Goal: Obtain resource: Download file/media

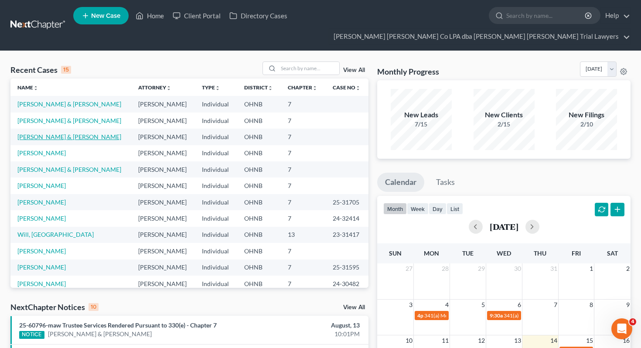
click at [65, 133] on link "Biro, Michael & Melissa" at bounding box center [69, 136] width 104 height 7
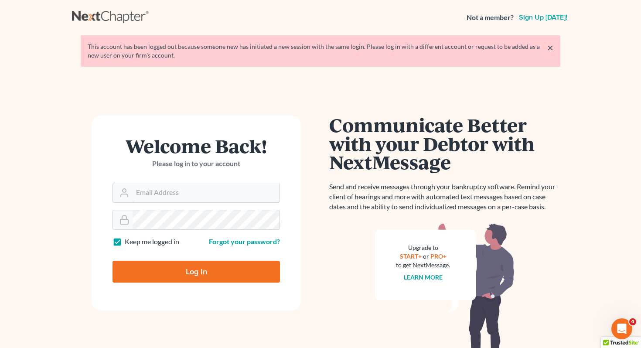
type input "[EMAIL_ADDRESS][DOMAIN_NAME]"
click at [161, 281] on input "Log In" at bounding box center [197, 272] width 168 height 22
type input "Thinking..."
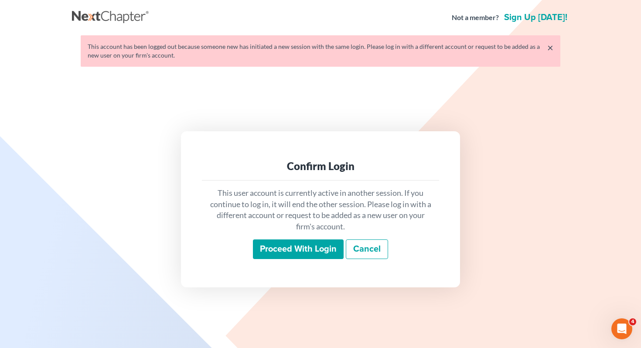
click at [305, 249] on input "Proceed with login" at bounding box center [298, 250] width 91 height 20
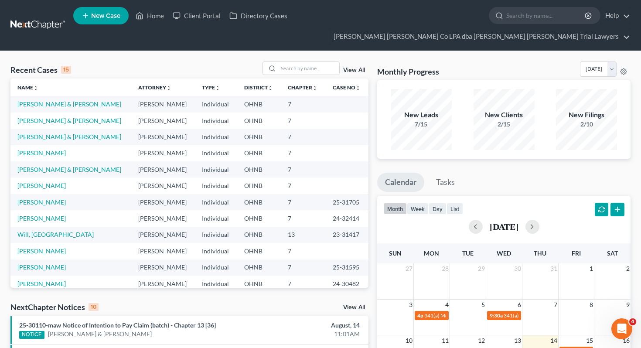
click at [55, 129] on td "[PERSON_NAME] & [PERSON_NAME]" at bounding box center [70, 137] width 121 height 16
click at [55, 133] on link "[PERSON_NAME] & [PERSON_NAME]" at bounding box center [69, 136] width 104 height 7
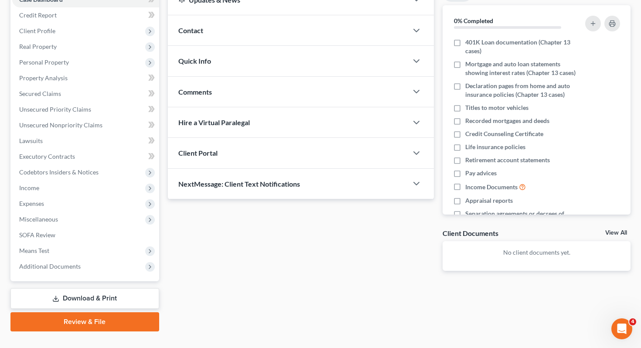
click at [65, 288] on link "Download & Print" at bounding box center [84, 298] width 149 height 21
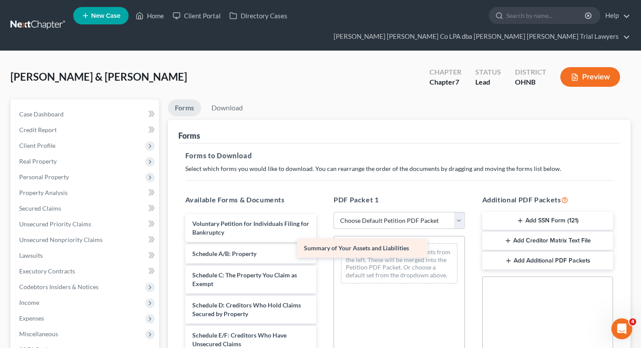
drag, startPoint x: 251, startPoint y: 239, endPoint x: 369, endPoint y: 250, distance: 118.7
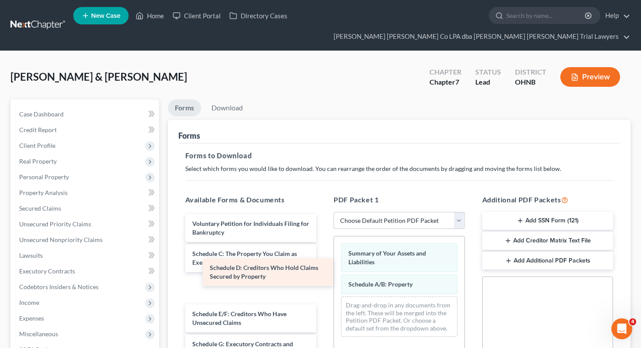
drag, startPoint x: 294, startPoint y: 270, endPoint x: 409, endPoint y: 279, distance: 114.6
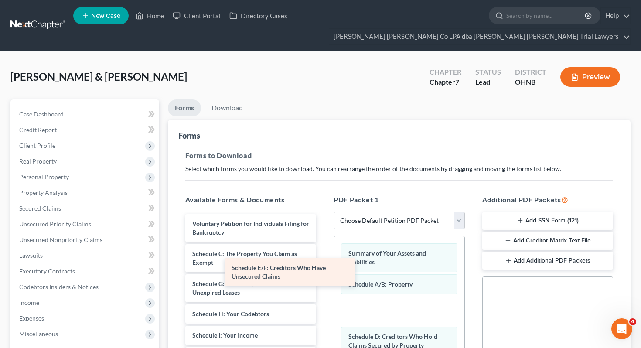
drag, startPoint x: 305, startPoint y: 273, endPoint x: 413, endPoint y: 283, distance: 108.7
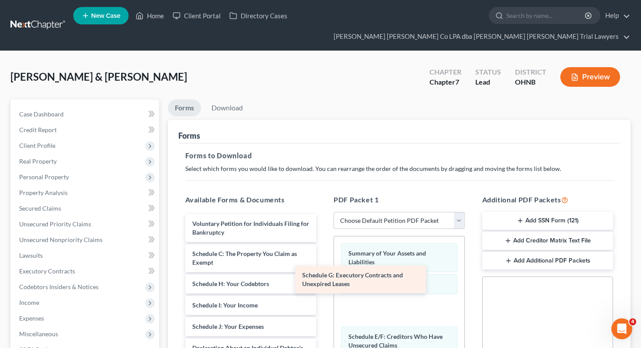
drag, startPoint x: 266, startPoint y: 273, endPoint x: 389, endPoint y: 282, distance: 123.8
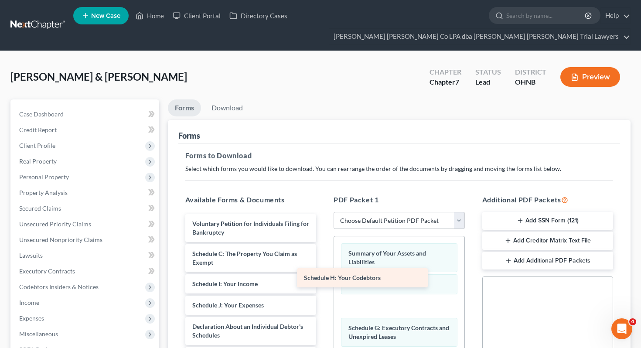
drag, startPoint x: 268, startPoint y: 273, endPoint x: 380, endPoint y: 282, distance: 113.0
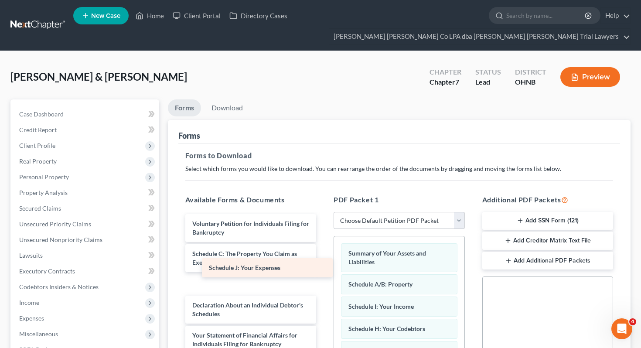
drag, startPoint x: 288, startPoint y: 274, endPoint x: 417, endPoint y: 283, distance: 129.5
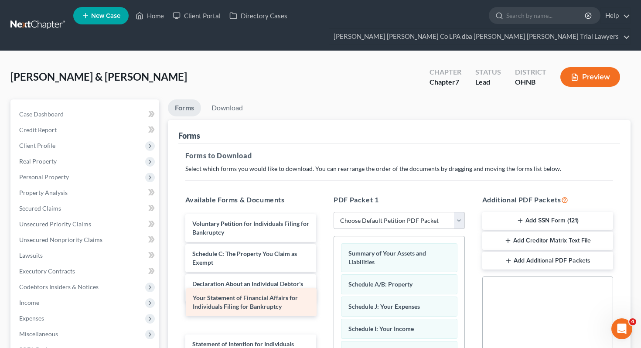
drag, startPoint x: 284, startPoint y: 301, endPoint x: 418, endPoint y: 301, distance: 134.8
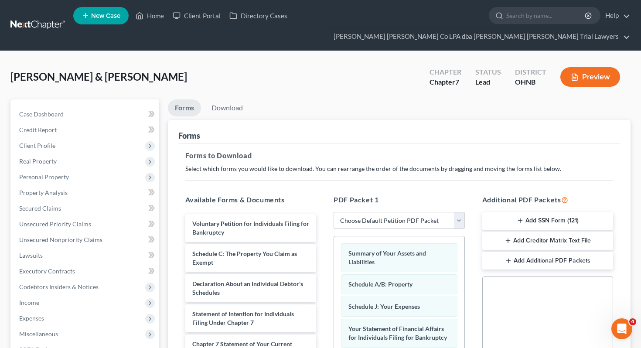
scroll to position [59, 0]
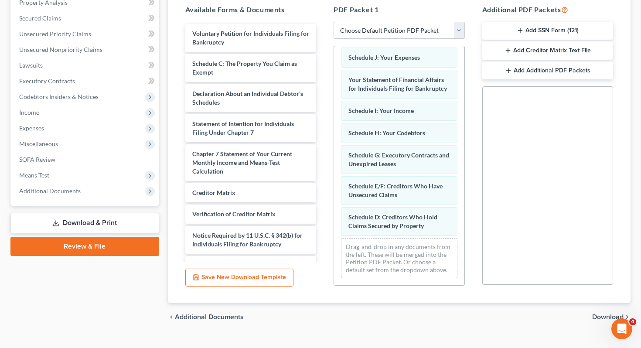
click at [615, 314] on span "Download" at bounding box center [607, 317] width 31 height 7
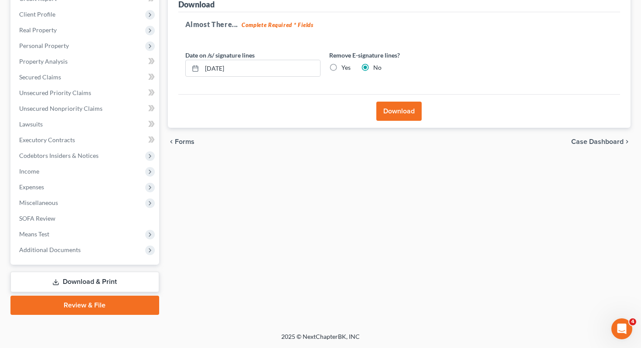
scroll to position [115, 0]
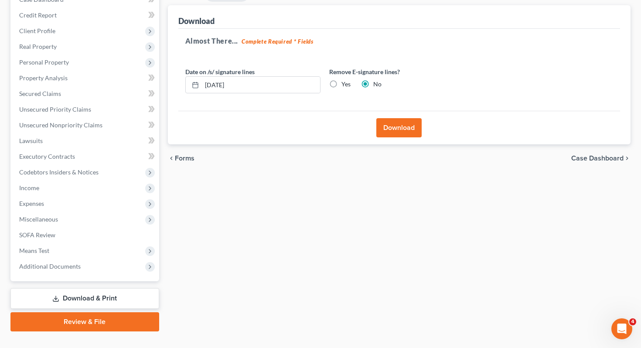
click at [387, 111] on div "Download" at bounding box center [399, 128] width 442 height 34
click at [387, 118] on button "Download" at bounding box center [398, 127] width 45 height 19
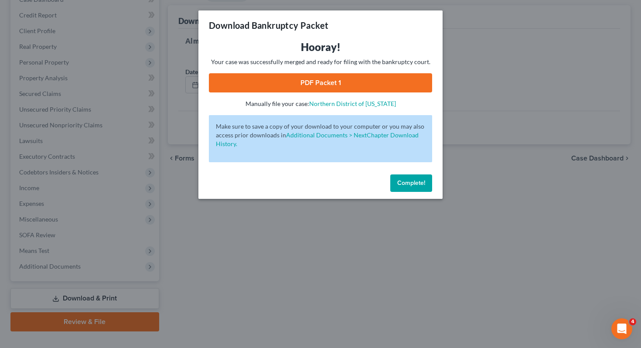
click at [377, 77] on link "PDF Packet 1" at bounding box center [320, 82] width 223 height 19
click at [391, 180] on button "Complete!" at bounding box center [411, 183] width 42 height 17
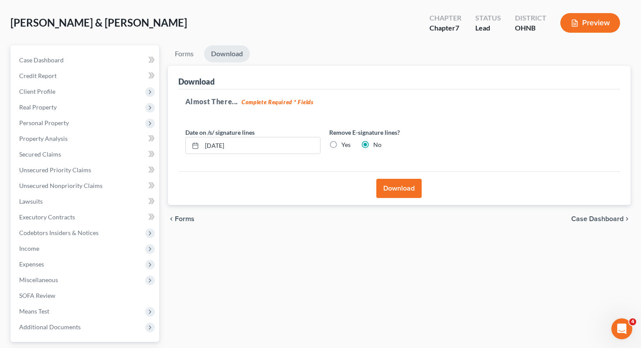
scroll to position [0, 0]
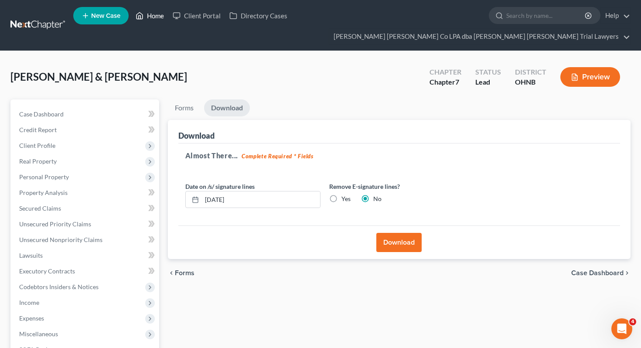
click at [153, 19] on link "Home" at bounding box center [149, 16] width 37 height 16
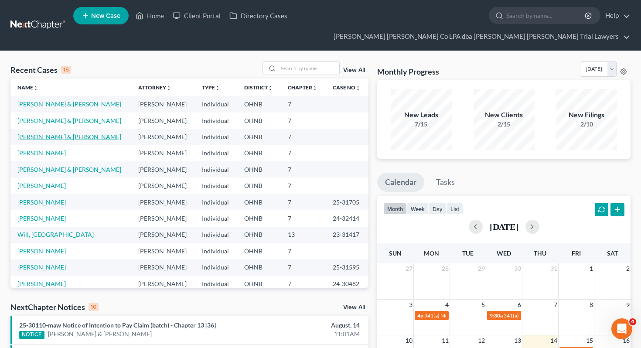
click at [62, 133] on link "[PERSON_NAME] & [PERSON_NAME]" at bounding box center [69, 136] width 104 height 7
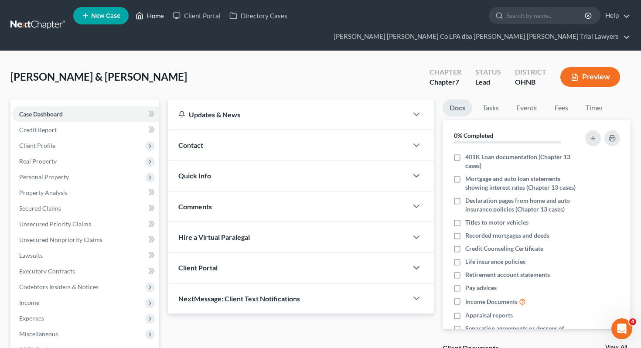
click at [144, 18] on link "Home" at bounding box center [149, 16] width 37 height 16
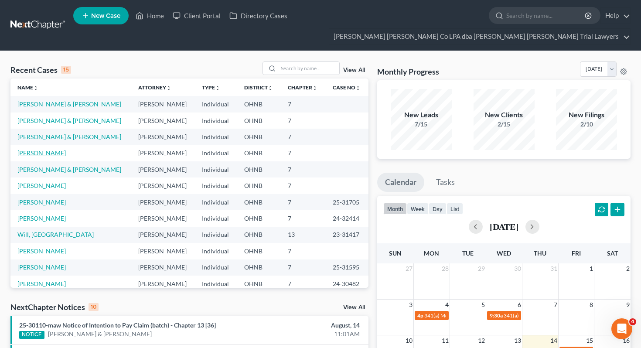
click at [48, 149] on link "[PERSON_NAME]" at bounding box center [41, 152] width 48 height 7
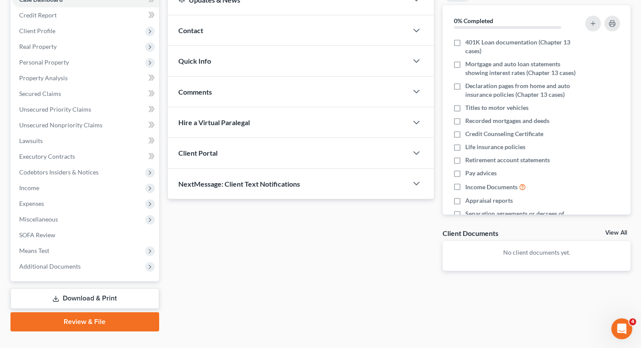
click at [75, 288] on link "Download & Print" at bounding box center [84, 298] width 149 height 21
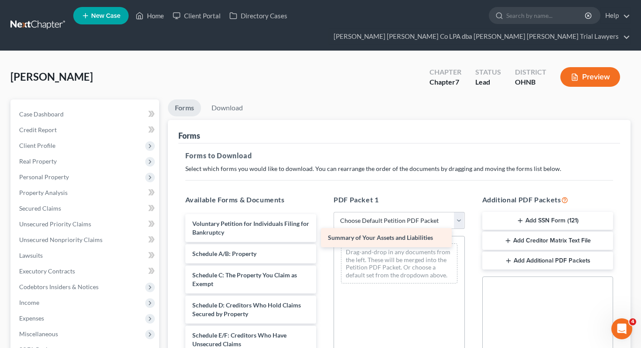
drag, startPoint x: 234, startPoint y: 243, endPoint x: 380, endPoint y: 241, distance: 145.7
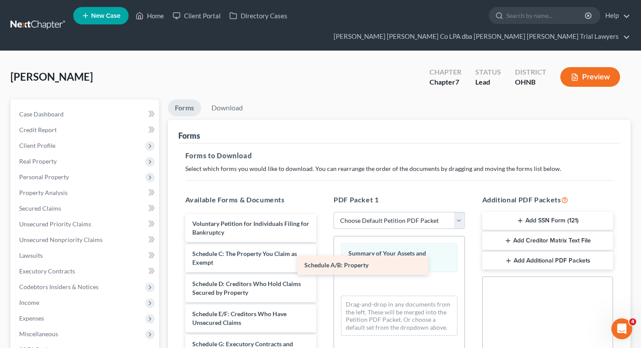
drag, startPoint x: 294, startPoint y: 243, endPoint x: 409, endPoint y: 272, distance: 118.2
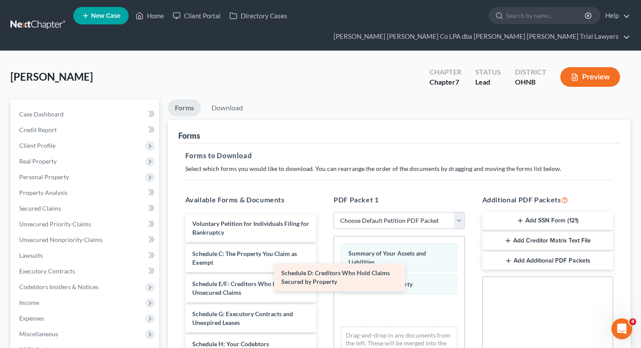
drag, startPoint x: 293, startPoint y: 276, endPoint x: 387, endPoint y: 281, distance: 93.9
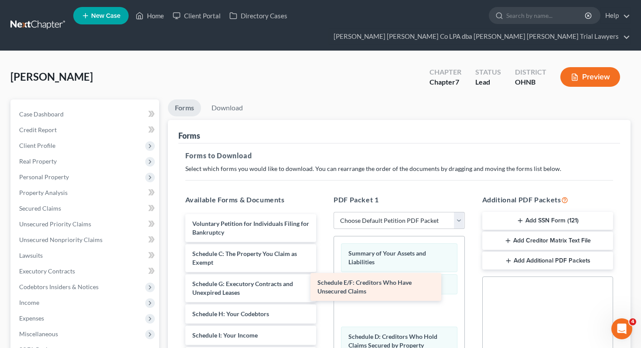
drag, startPoint x: 281, startPoint y: 270, endPoint x: 409, endPoint y: 286, distance: 128.7
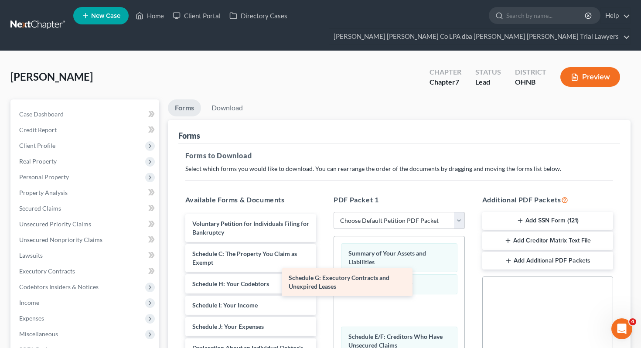
drag, startPoint x: 292, startPoint y: 274, endPoint x: 398, endPoint y: 287, distance: 106.8
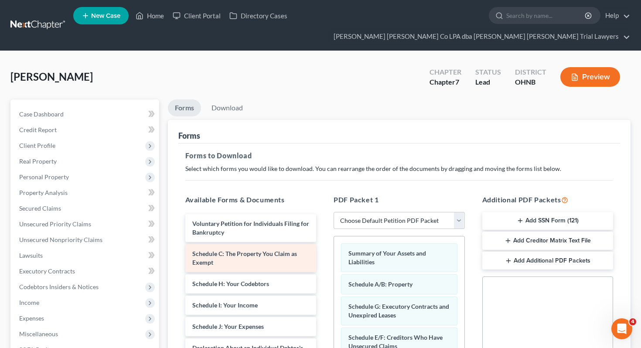
click at [251, 249] on div "Schedule C: The Property You Claim as Exempt" at bounding box center [250, 258] width 131 height 28
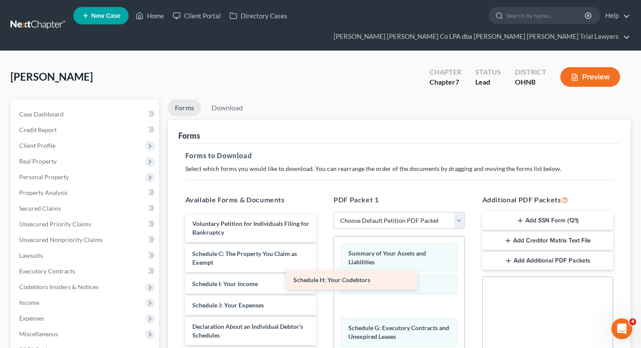
drag, startPoint x: 250, startPoint y: 267, endPoint x: 378, endPoint y: 283, distance: 129.7
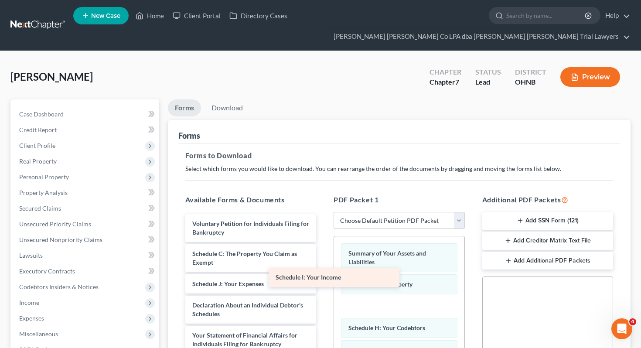
drag, startPoint x: 281, startPoint y: 270, endPoint x: 404, endPoint y: 286, distance: 124.1
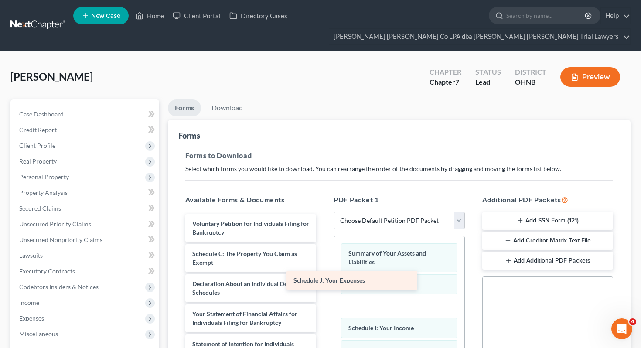
drag, startPoint x: 272, startPoint y: 270, endPoint x: 390, endPoint y: 284, distance: 119.5
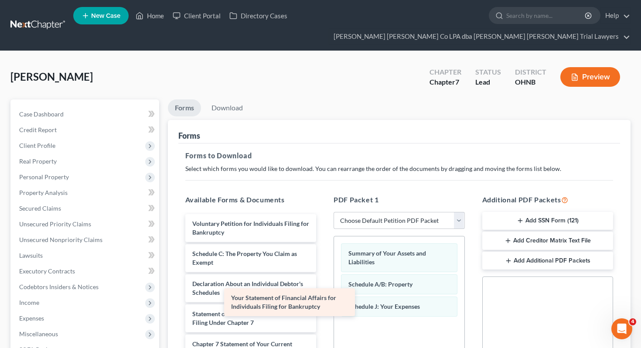
drag, startPoint x: 297, startPoint y: 297, endPoint x: 403, endPoint y: 301, distance: 106.1
click at [324, 301] on div "Your Statement of Financial Affairs for Individuals Filing for Bankruptcy Volun…" at bounding box center [250, 339] width 145 height 251
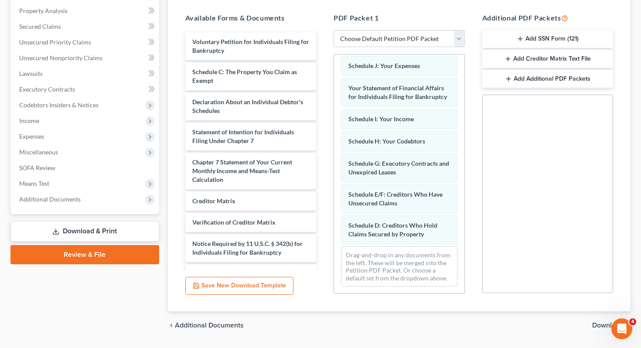
scroll to position [190, 0]
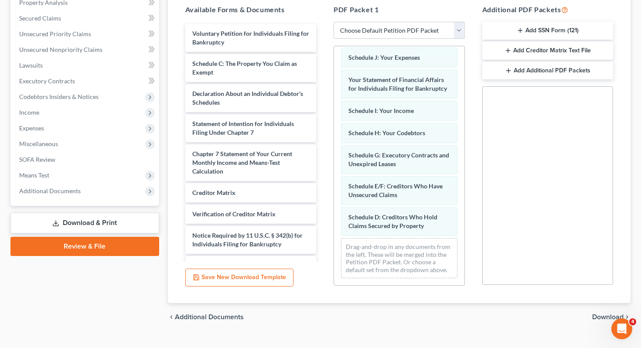
click at [591, 303] on div "chevron_left Additional Documents Download chevron_right" at bounding box center [399, 317] width 463 height 28
click at [602, 314] on span "Download" at bounding box center [607, 317] width 31 height 7
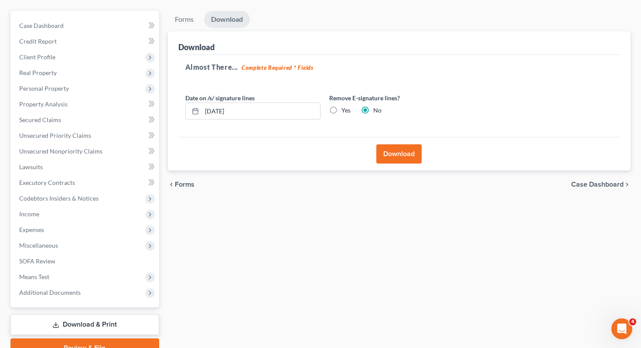
scroll to position [83, 0]
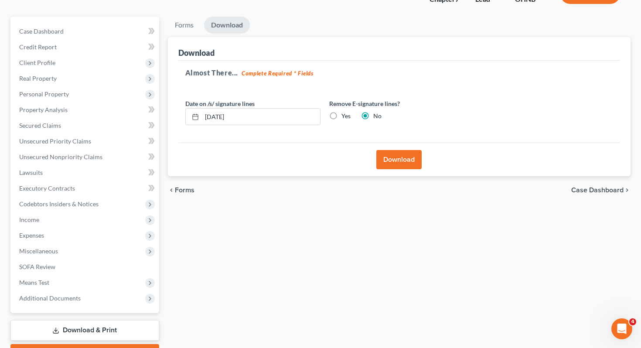
click at [395, 150] on button "Download" at bounding box center [398, 159] width 45 height 19
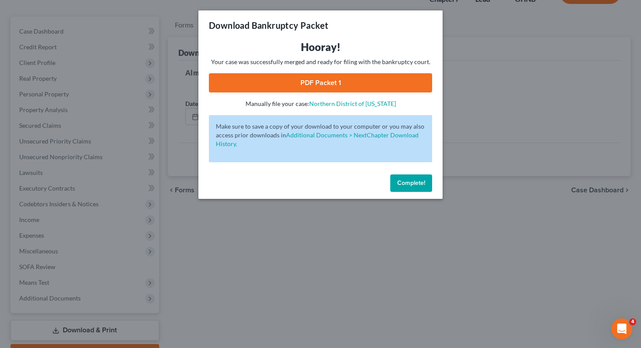
click at [404, 79] on link "PDF Packet 1" at bounding box center [320, 82] width 223 height 19
